Goal: Task Accomplishment & Management: Complete application form

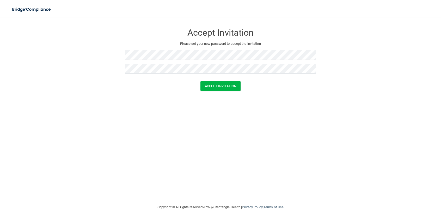
click at [200, 81] on button "Accept Invitation" at bounding box center [220, 86] width 40 height 10
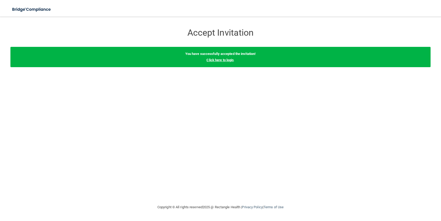
click at [221, 59] on link "Click here to login" at bounding box center [219, 60] width 27 height 4
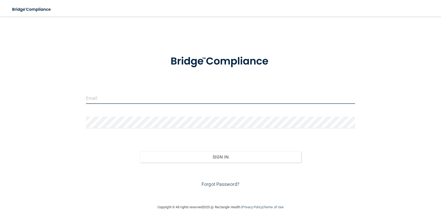
click at [119, 102] on input "email" at bounding box center [220, 98] width 269 height 12
type input "[EMAIL_ADDRESS][DOMAIN_NAME]"
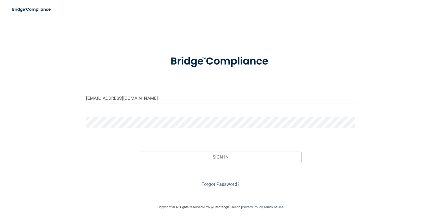
click at [140, 151] on button "Sign In" at bounding box center [220, 156] width 161 height 11
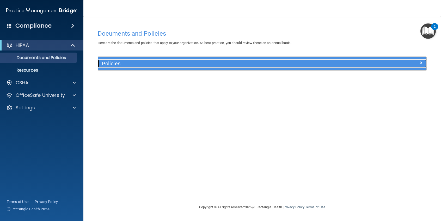
click at [109, 64] on h5 "Policies" at bounding box center [221, 64] width 238 height 6
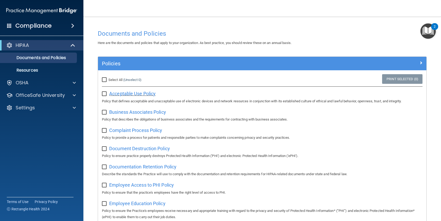
click at [140, 93] on span "Acceptable Use Policy" at bounding box center [132, 93] width 46 height 5
